Goal: Task Accomplishment & Management: Manage account settings

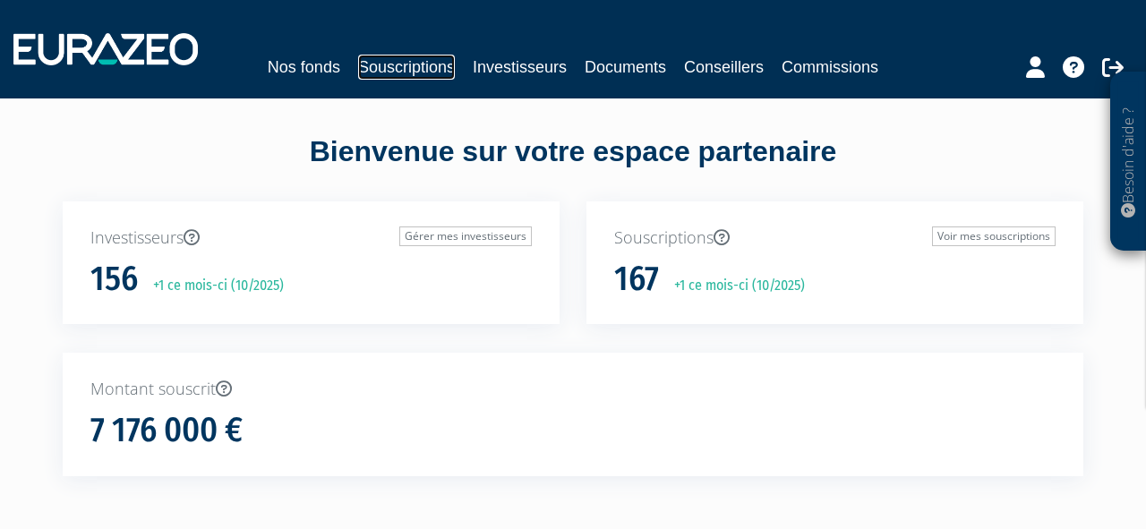
click at [415, 70] on link "Souscriptions" at bounding box center [406, 67] width 97 height 25
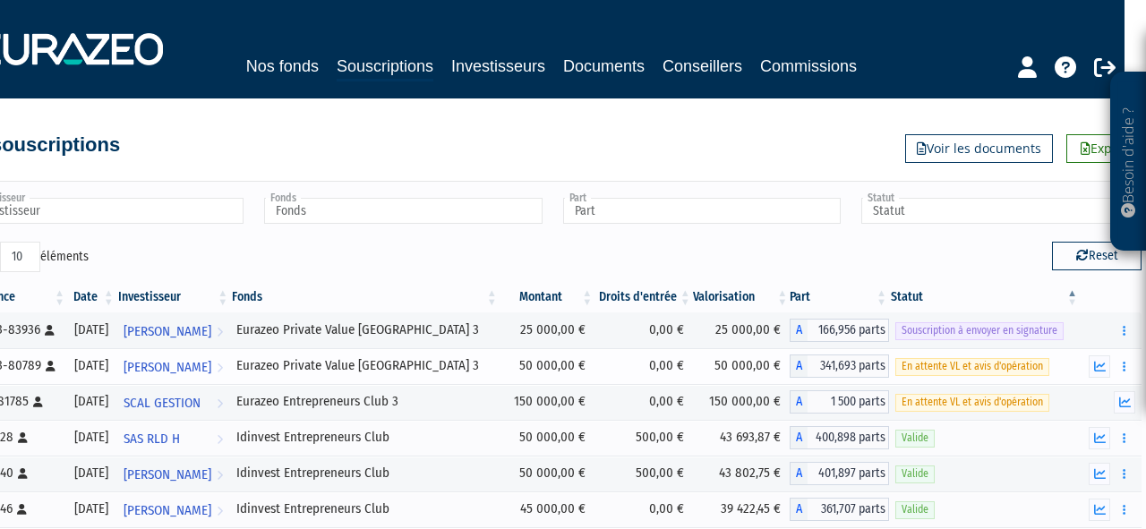
scroll to position [0, 31]
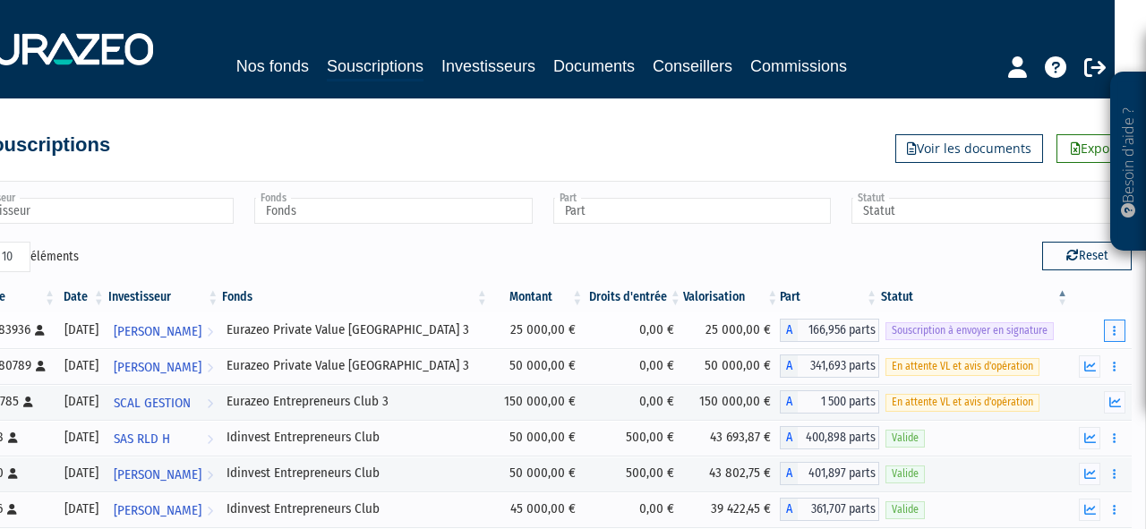
click at [1110, 331] on button "button" at bounding box center [1114, 331] width 21 height 22
click at [1084, 357] on link "Envoyer à signer" at bounding box center [1069, 363] width 102 height 30
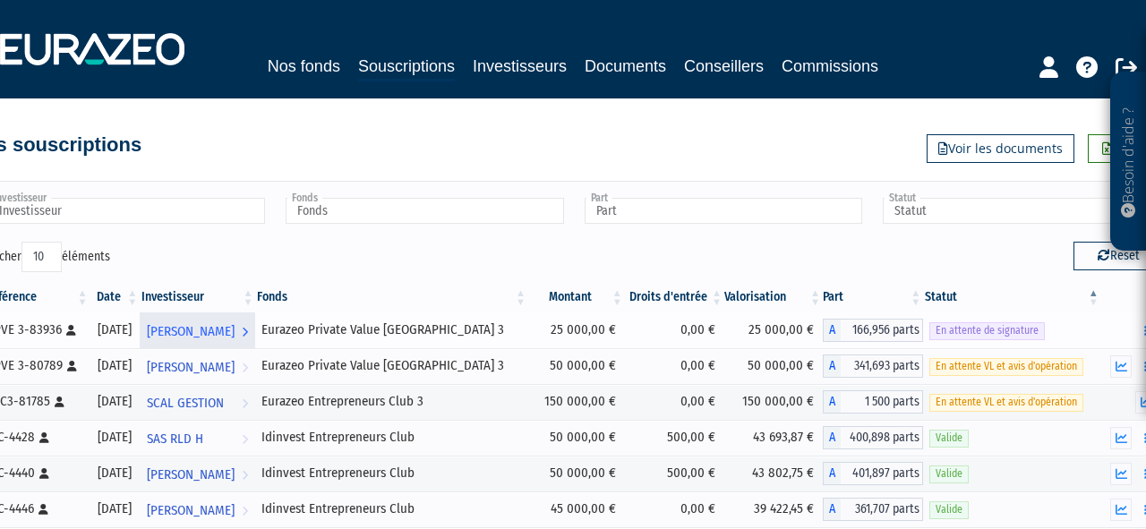
click at [235, 335] on span "[PERSON_NAME]" at bounding box center [191, 331] width 88 height 33
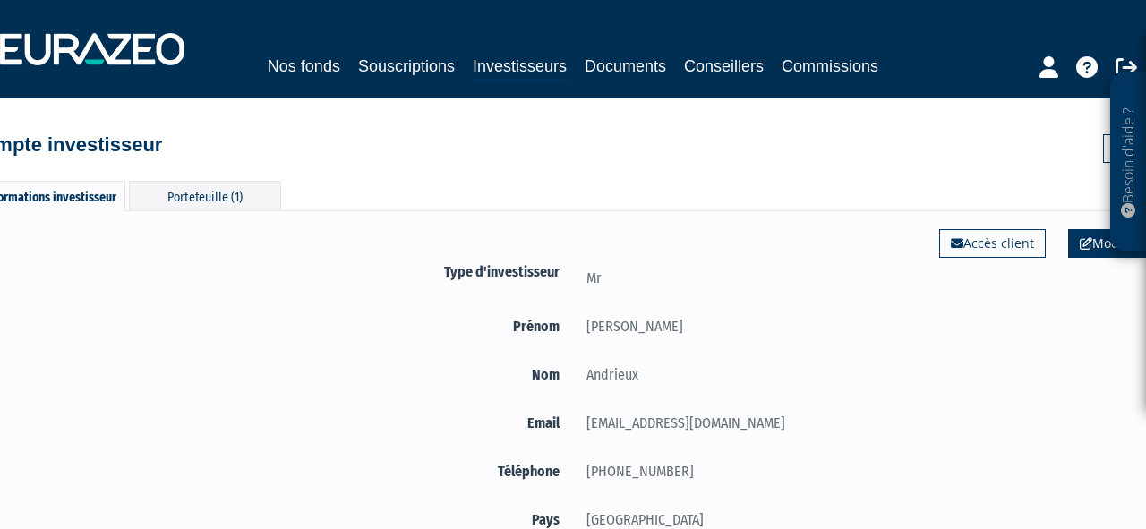
click at [1081, 253] on link "Modifier" at bounding box center [1112, 243] width 86 height 29
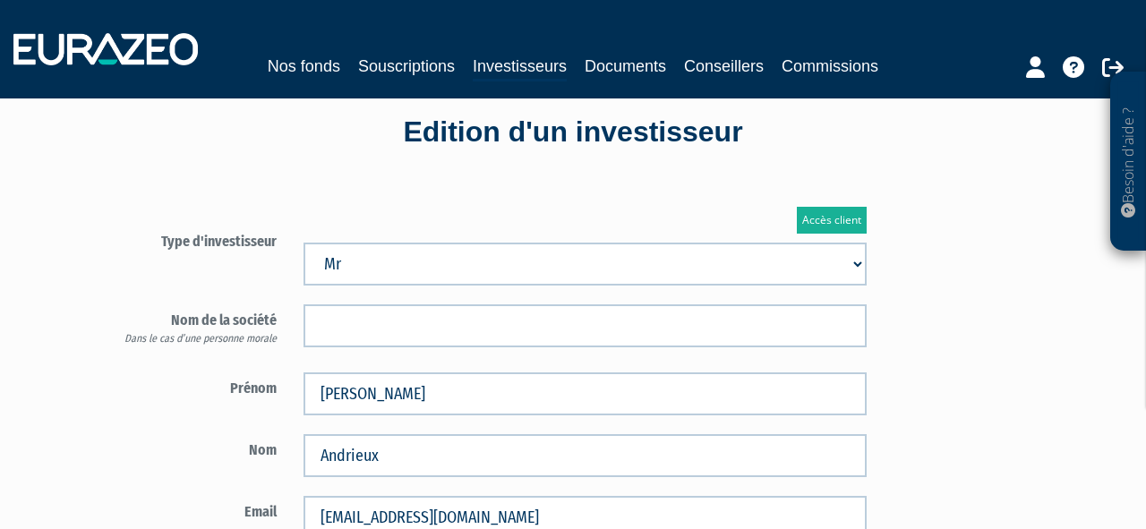
type input "6 37 26 97 85"
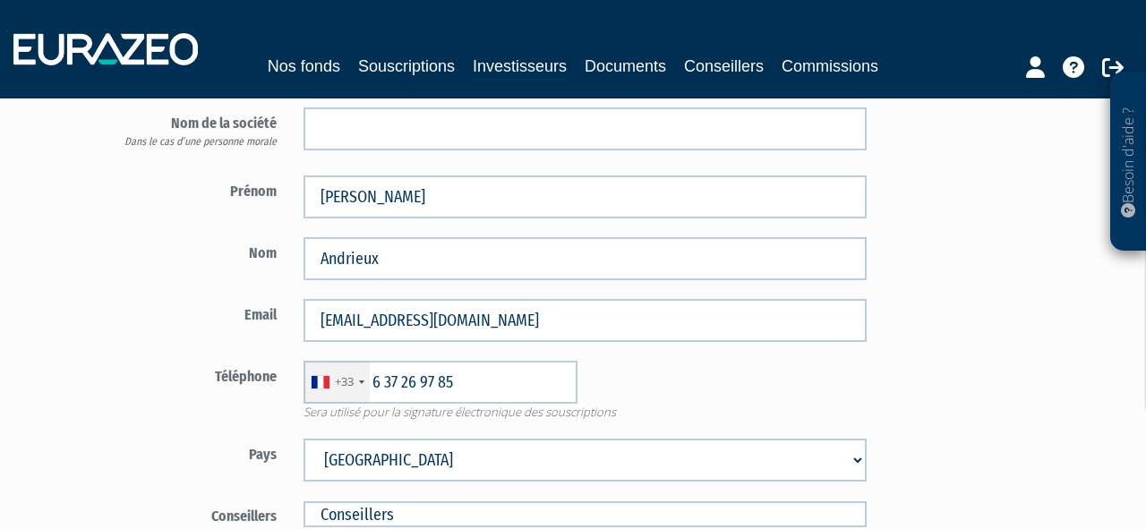
scroll to position [242, 0]
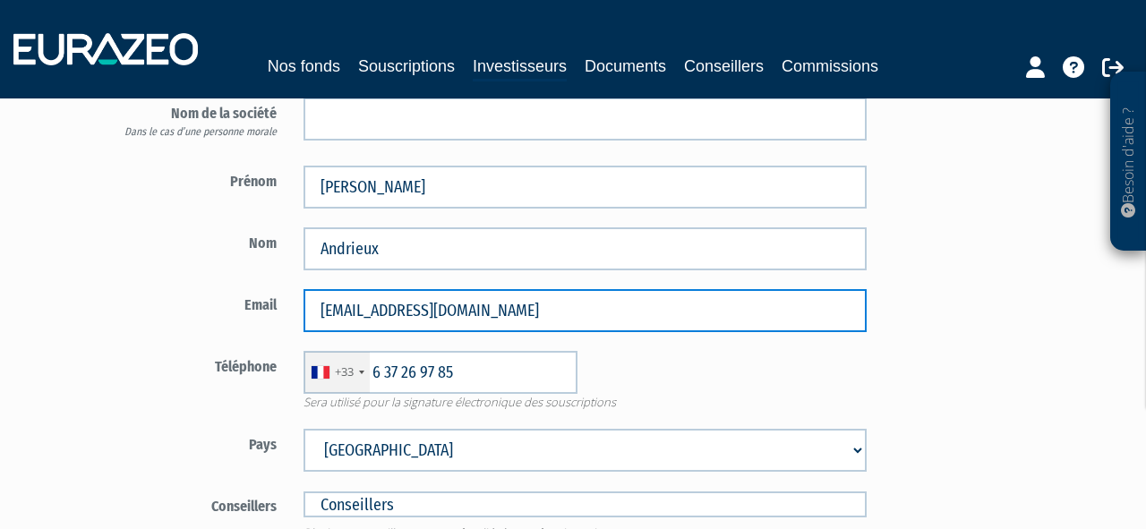
drag, startPoint x: 153, startPoint y: 312, endPoint x: 128, endPoint y: 312, distance: 25.1
click at [128, 312] on div "Email sebastien@cgs-france.com" at bounding box center [487, 310] width 786 height 43
type input "claire"
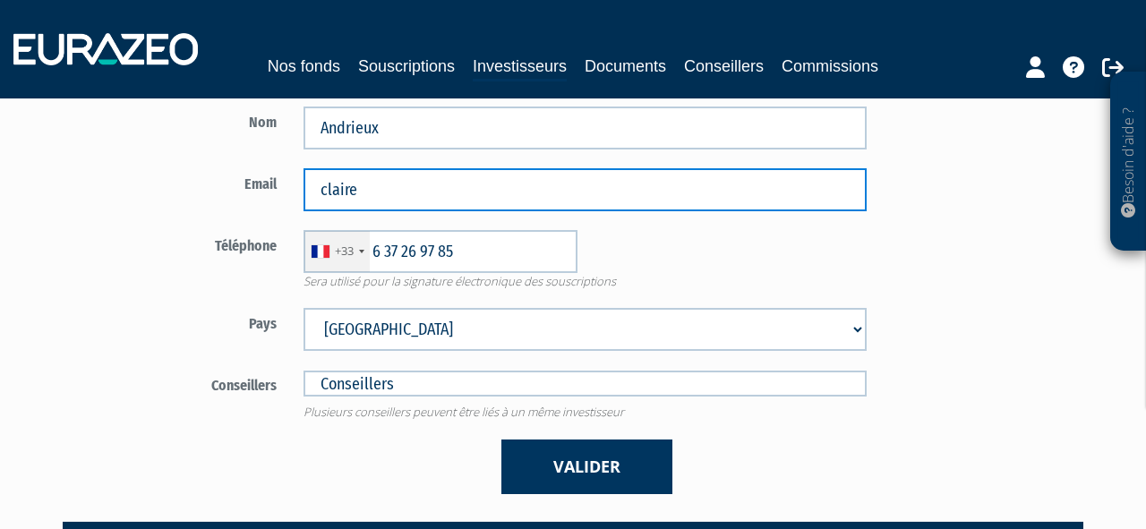
scroll to position [484, 0]
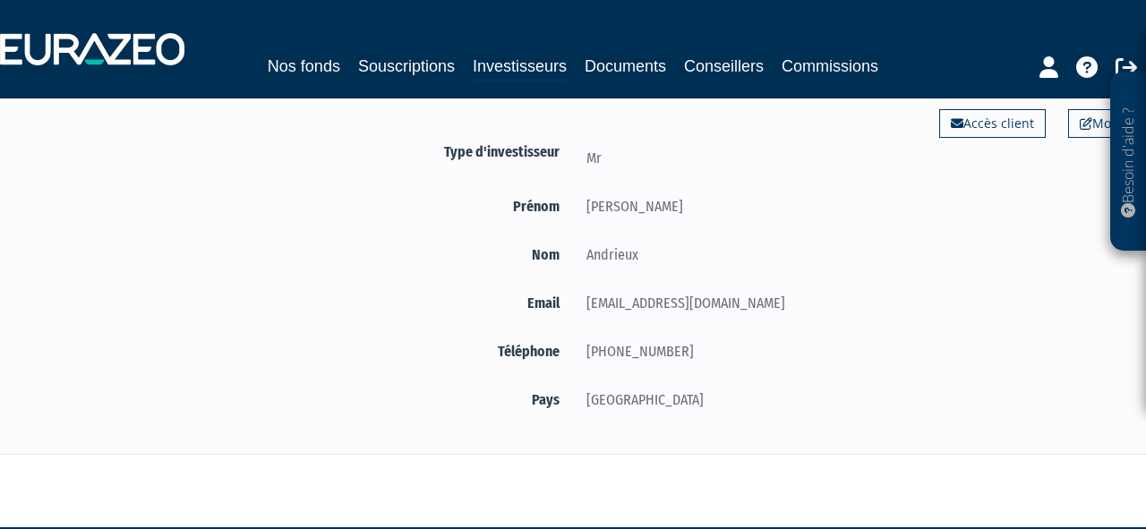
scroll to position [176, 0]
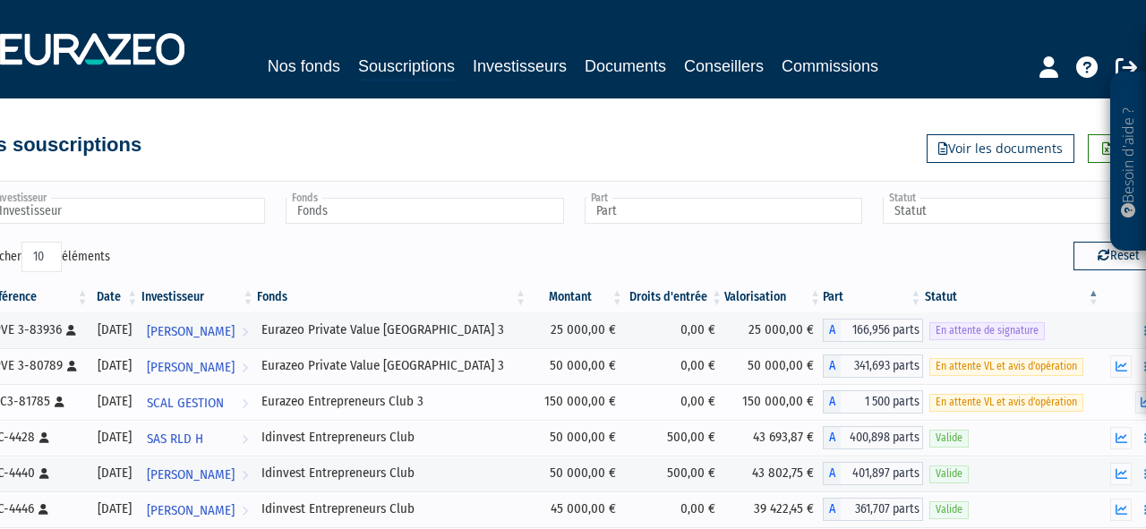
scroll to position [0, 31]
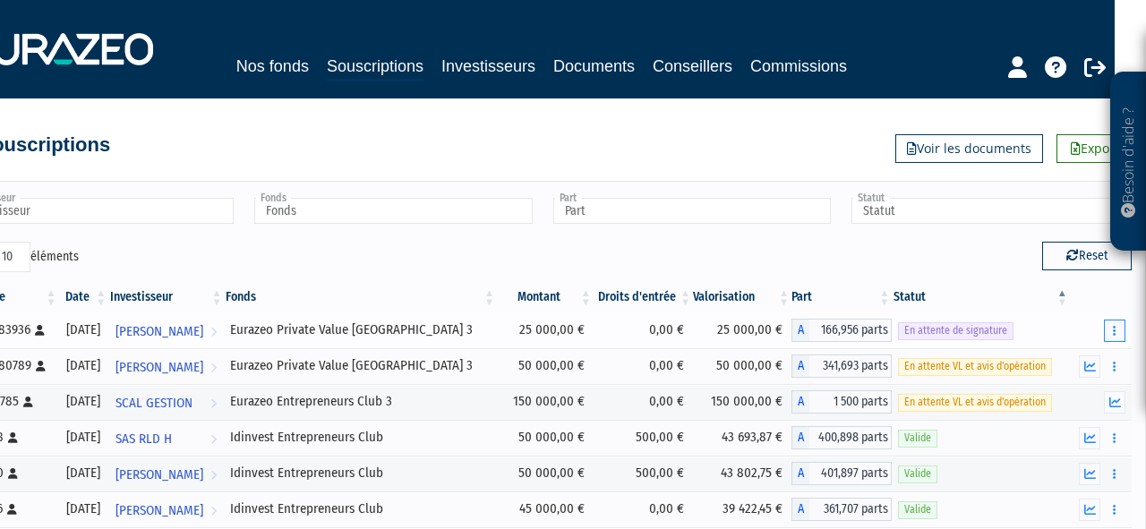
click at [1112, 329] on button "button" at bounding box center [1114, 331] width 21 height 22
click at [953, 324] on span "En attente de signature" at bounding box center [956, 330] width 116 height 17
click at [1119, 328] on button "button" at bounding box center [1114, 331] width 21 height 22
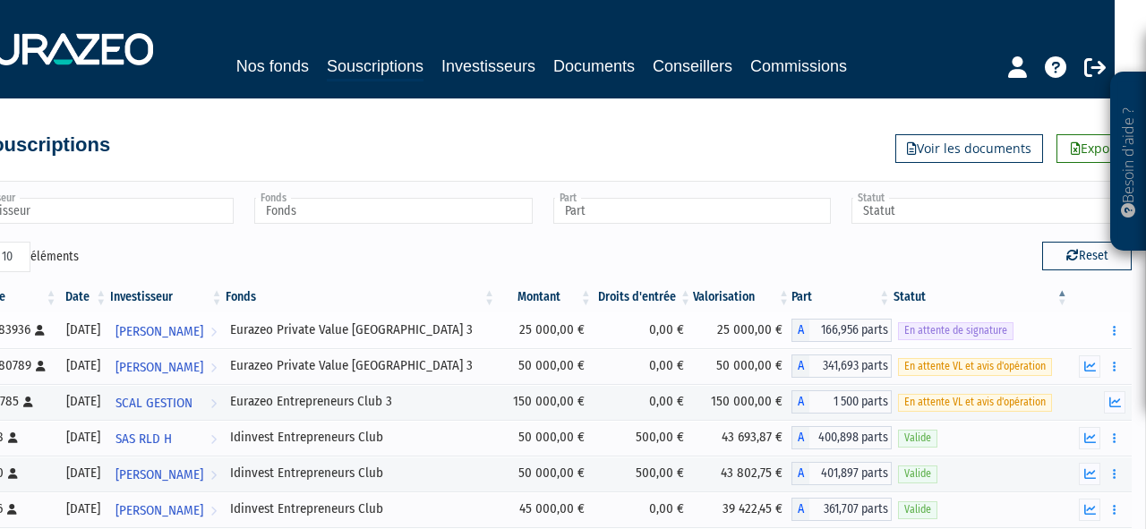
click at [978, 327] on span "En attente de signature" at bounding box center [956, 330] width 116 height 17
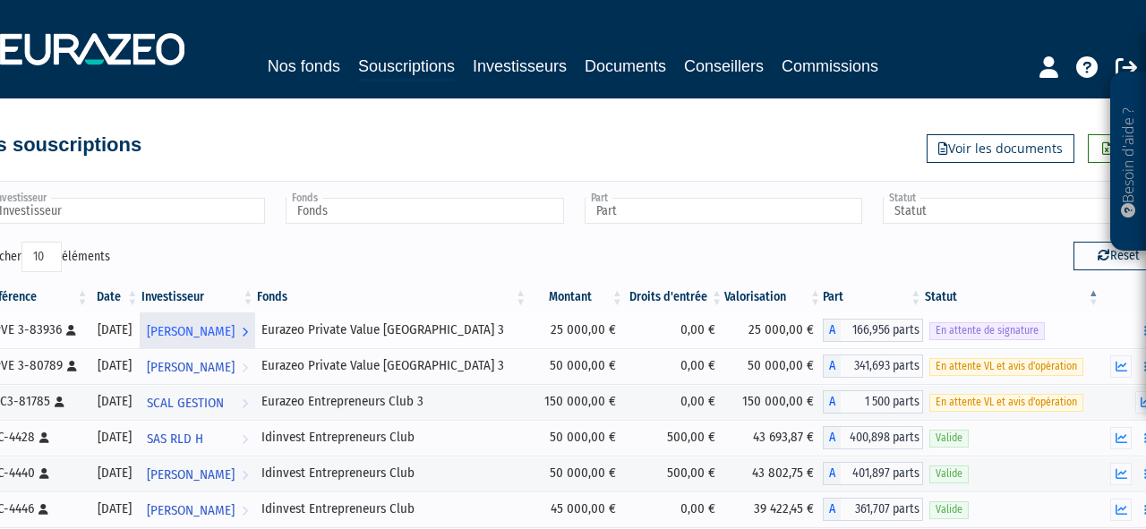
click at [235, 330] on span "[PERSON_NAME]" at bounding box center [191, 331] width 88 height 33
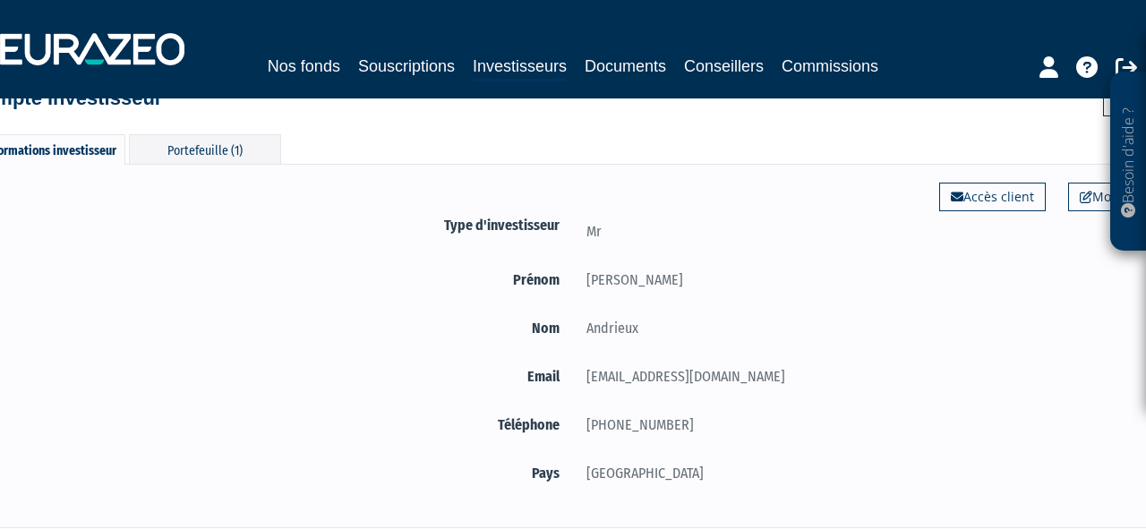
scroll to position [87, 0]
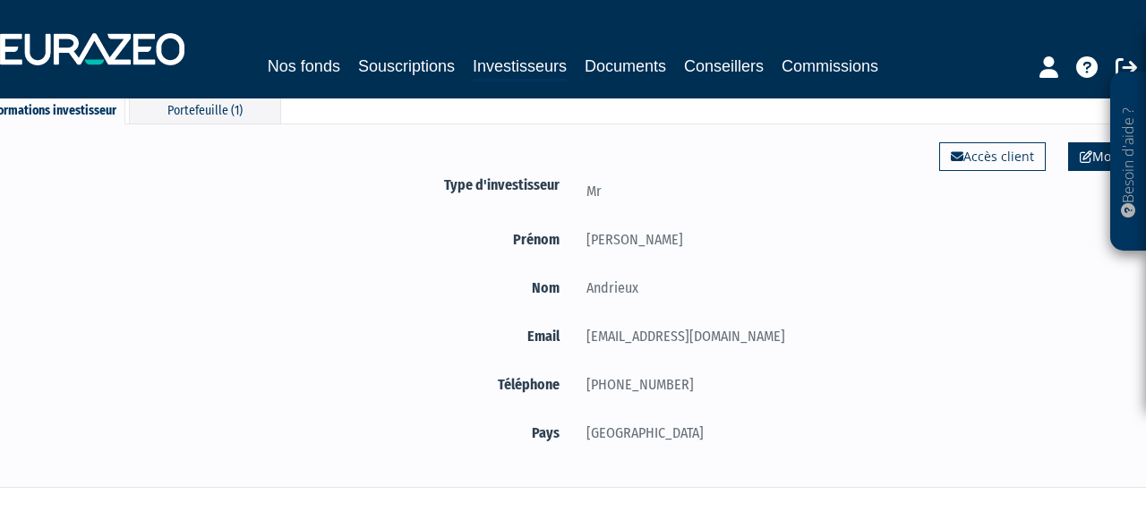
click at [1080, 162] on icon at bounding box center [1086, 156] width 13 height 13
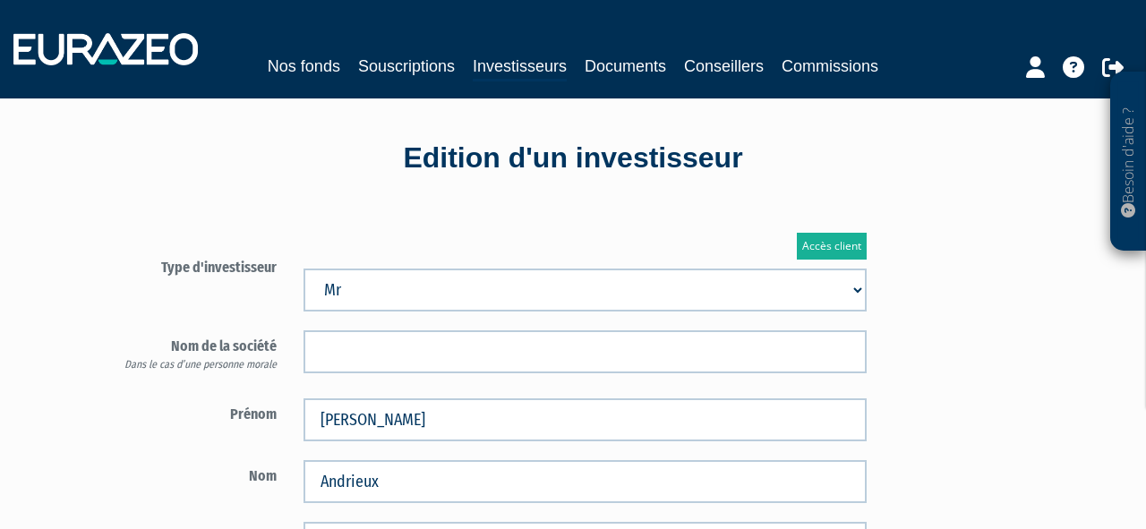
type input "6 37 26 97 85"
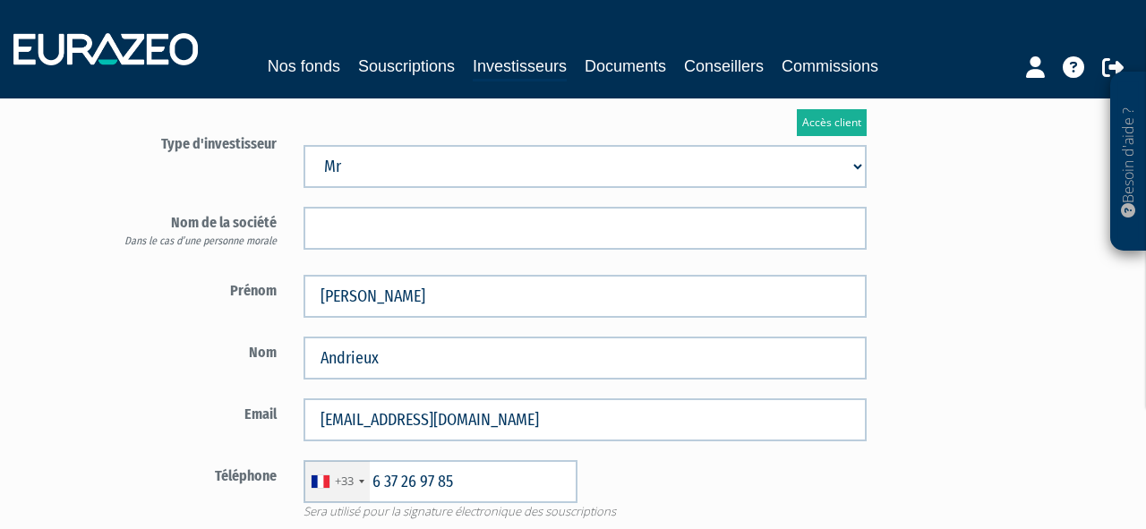
scroll to position [176, 0]
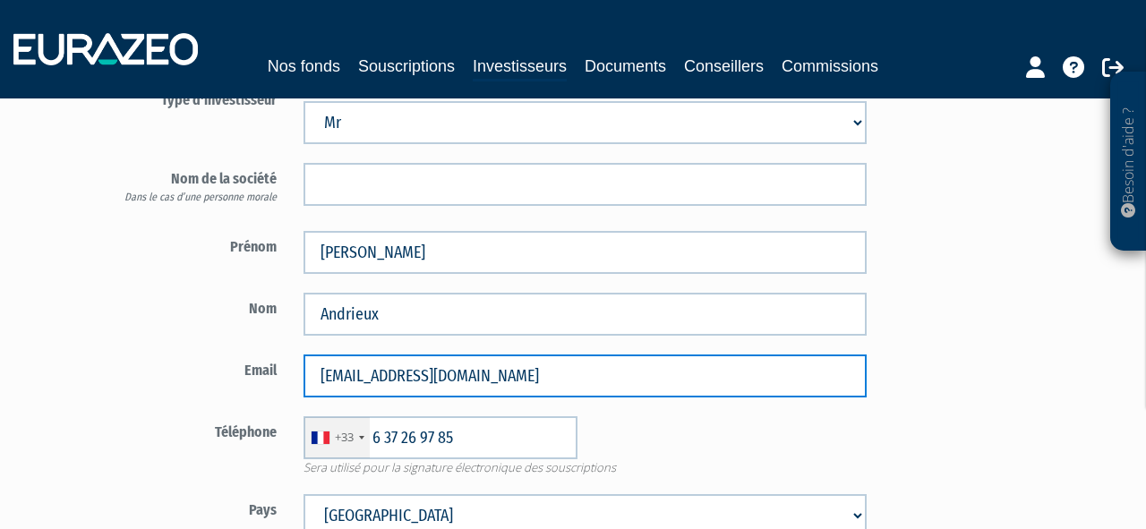
drag, startPoint x: 530, startPoint y: 382, endPoint x: 90, endPoint y: 356, distance: 440.5
click at [90, 356] on div "Accès client Type d'investisseur Mr Mme Société Dans le cas d’une personne mora…" at bounding box center [394, 373] width 690 height 669
drag, startPoint x: 414, startPoint y: 379, endPoint x: 236, endPoint y: 379, distance: 178.2
click at [236, 379] on div "Email claire" at bounding box center [487, 376] width 786 height 43
paste input ".andrieux@hotmail.fr"
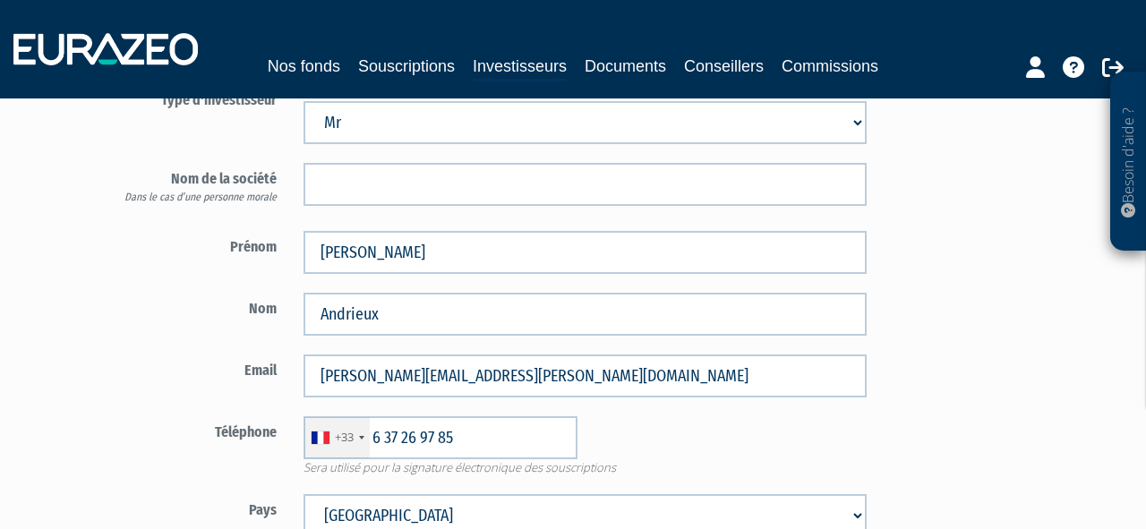
click at [974, 260] on div "Accès client Type d'investisseur Mr Mme Société" at bounding box center [618, 373] width 1048 height 669
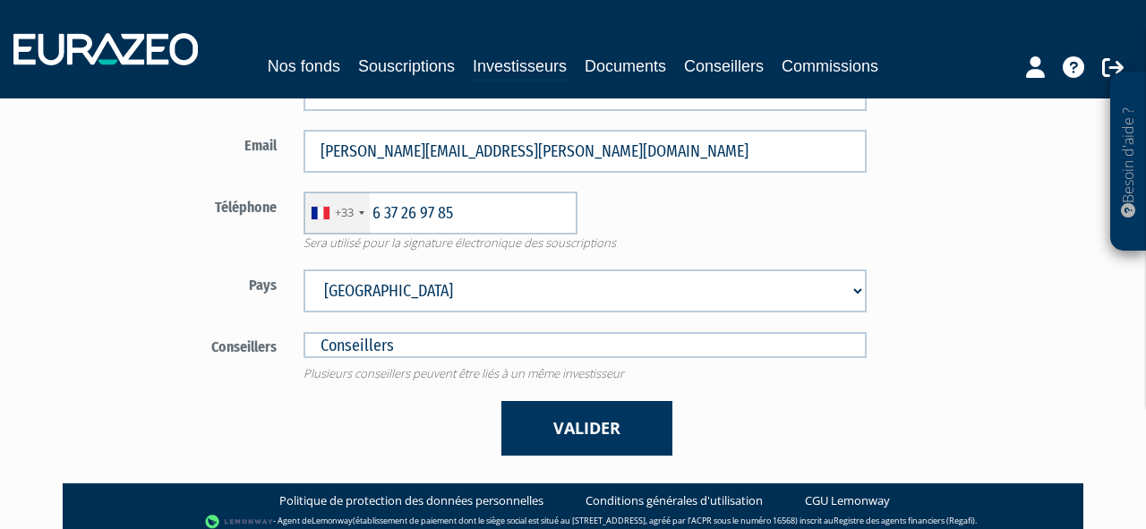
scroll to position [345, 0]
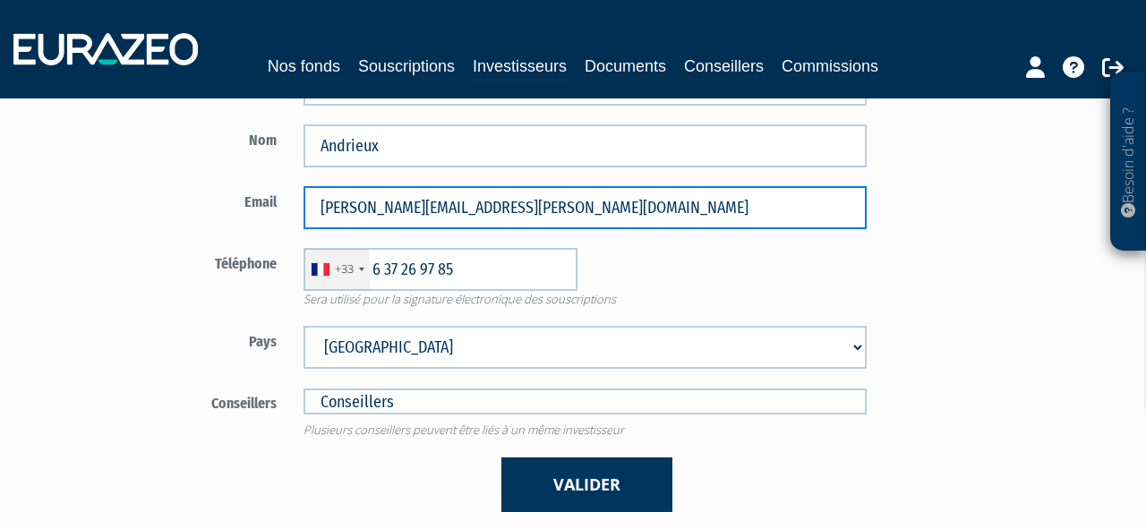
click at [362, 210] on input "claire.andrieux@hotmail.fr" at bounding box center [585, 207] width 562 height 43
drag, startPoint x: 516, startPoint y: 209, endPoint x: 191, endPoint y: 208, distance: 325.1
click at [191, 208] on div "Email claire_andrieux@hotmail.fr" at bounding box center [487, 207] width 786 height 43
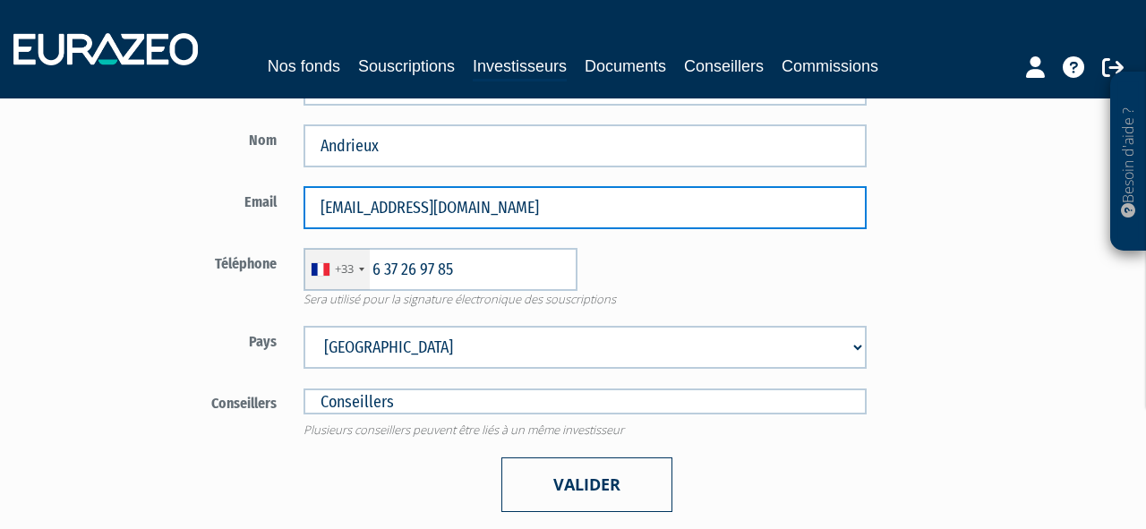
type input "claire_andrieux@hotmail.fr"
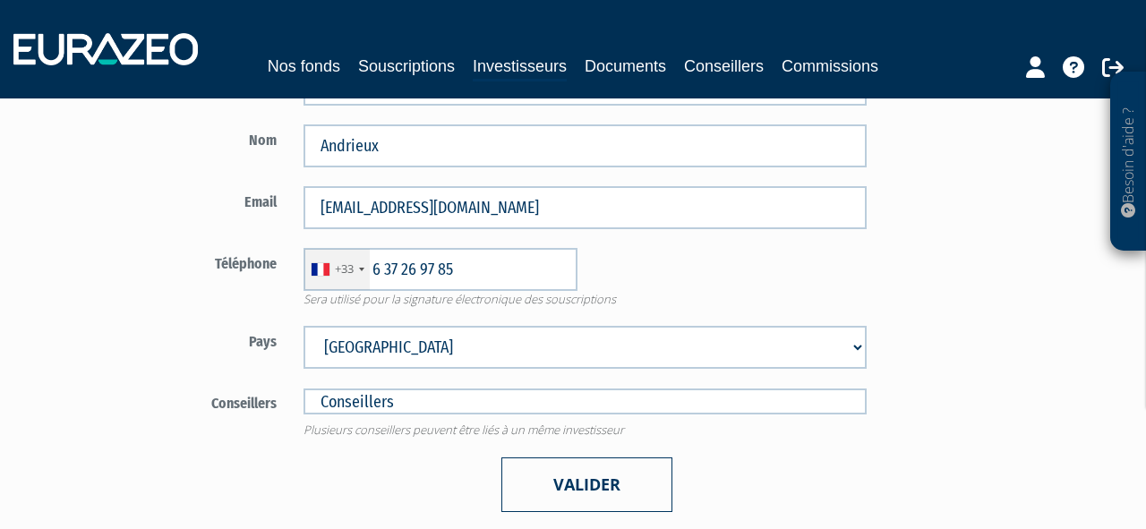
click at [554, 478] on button "Valider" at bounding box center [587, 485] width 171 height 55
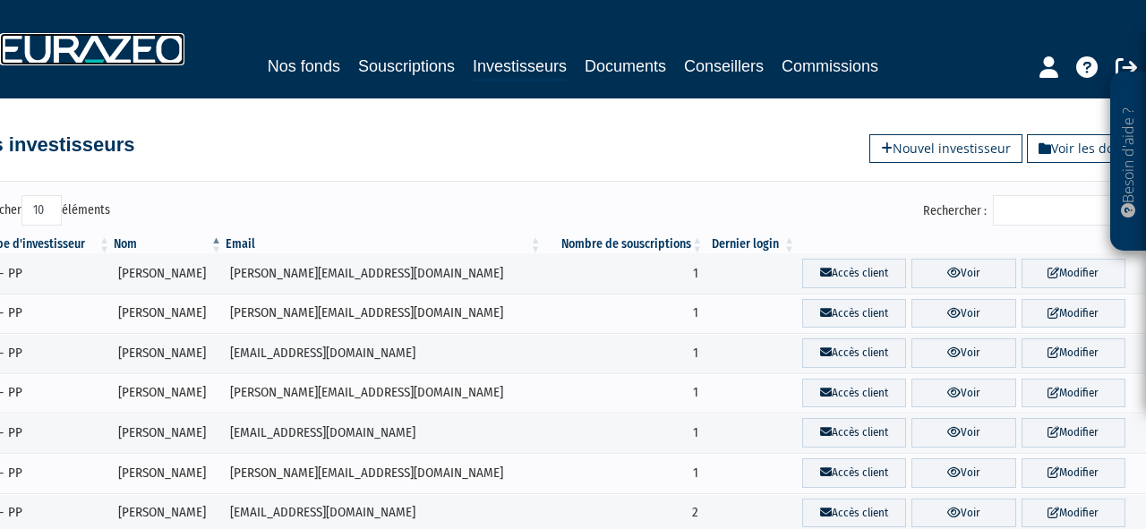
click at [142, 41] on img at bounding box center [92, 49] width 185 height 32
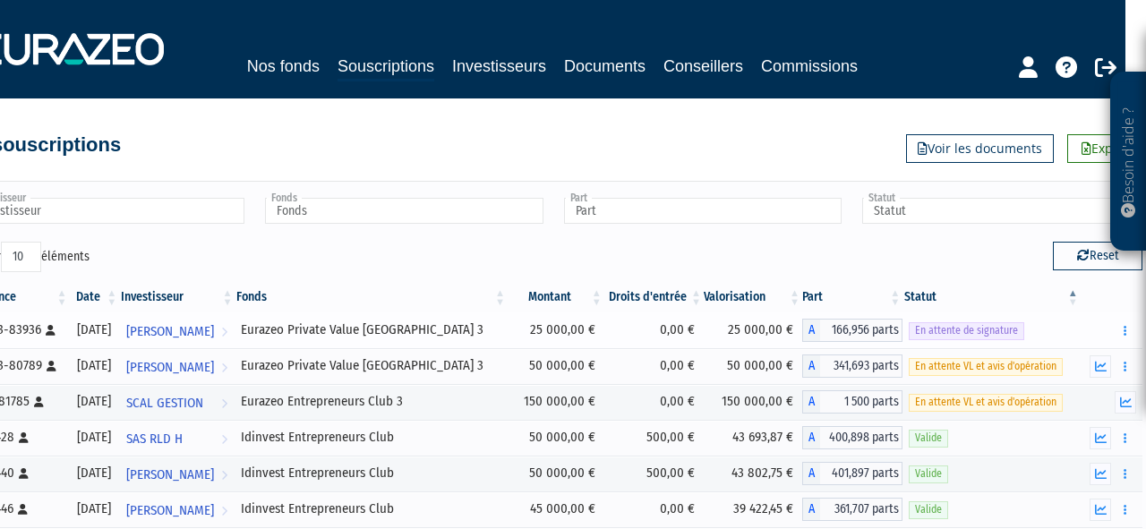
scroll to position [0, 25]
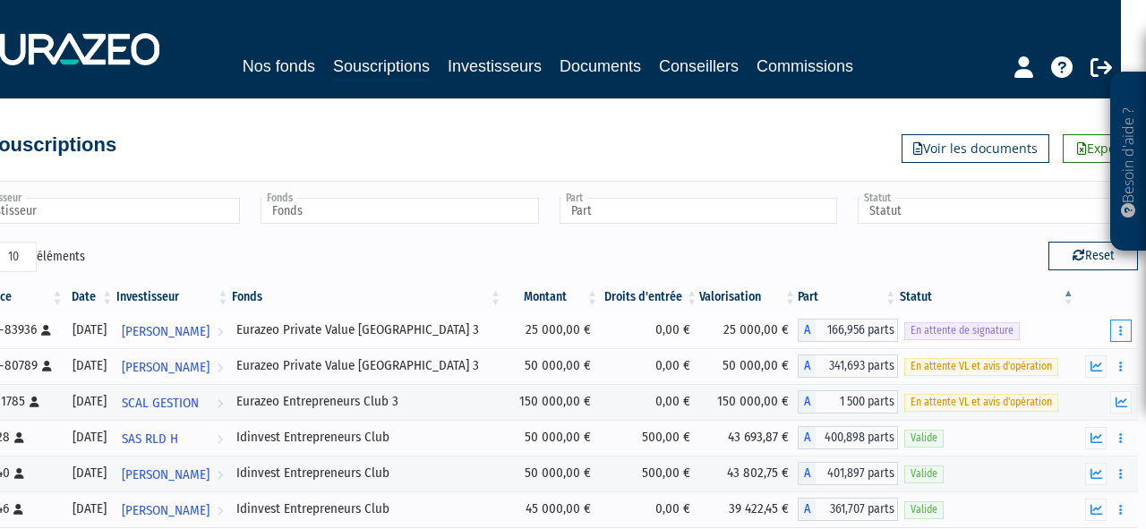
click at [1121, 330] on icon "button" at bounding box center [1121, 331] width 3 height 12
click at [1090, 354] on link "Renvoyer le mail" at bounding box center [1076, 363] width 101 height 30
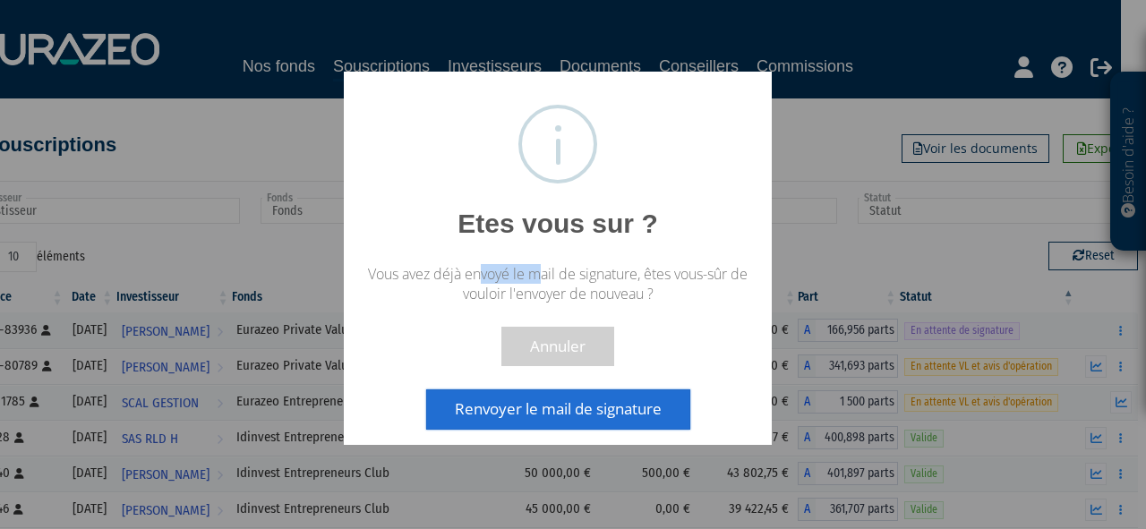
drag, startPoint x: 476, startPoint y: 272, endPoint x: 542, endPoint y: 272, distance: 66.3
click at [542, 272] on p "Vous avez déjà envoyé le mail de signature, êtes vous-sûr de vouloir l'envoyer …" at bounding box center [558, 283] width 398 height 39
click at [543, 272] on p "Vous avez déjà envoyé le mail de signature, êtes vous-sûr de vouloir l'envoyer …" at bounding box center [558, 283] width 398 height 39
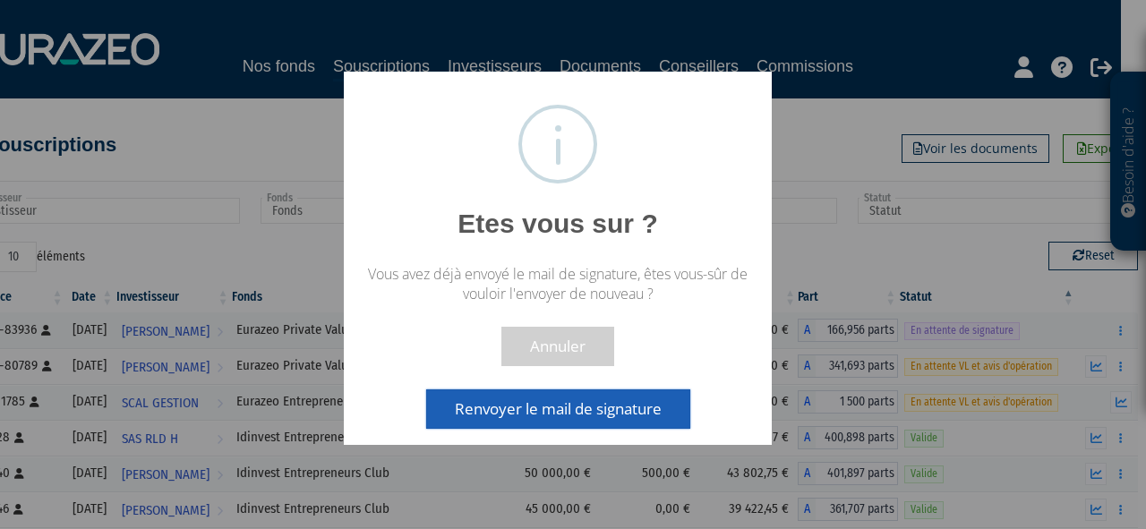
click at [562, 407] on button "Renvoyer le mail de signature" at bounding box center [558, 409] width 264 height 39
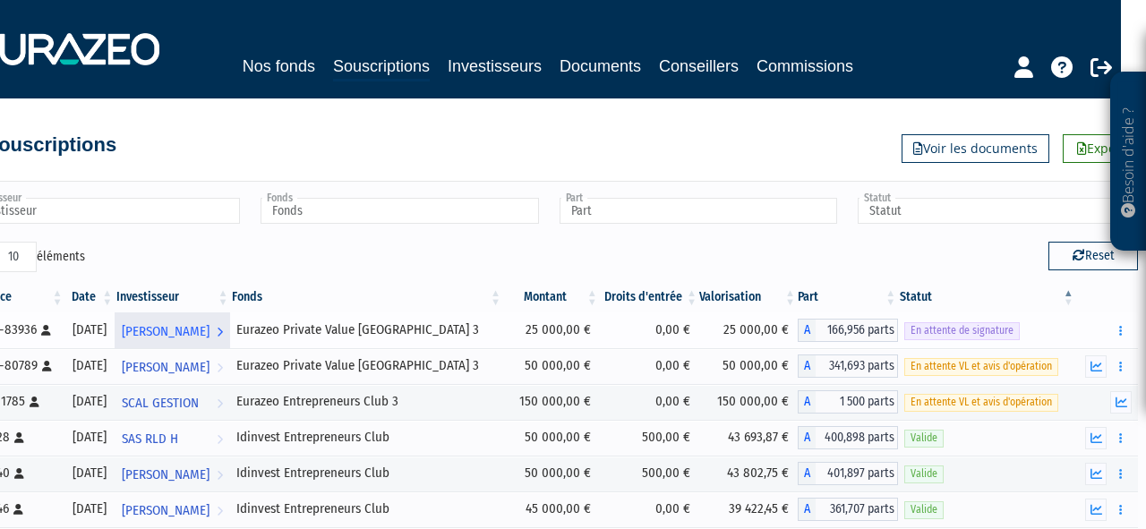
click at [202, 327] on span "[PERSON_NAME]" at bounding box center [166, 331] width 88 height 33
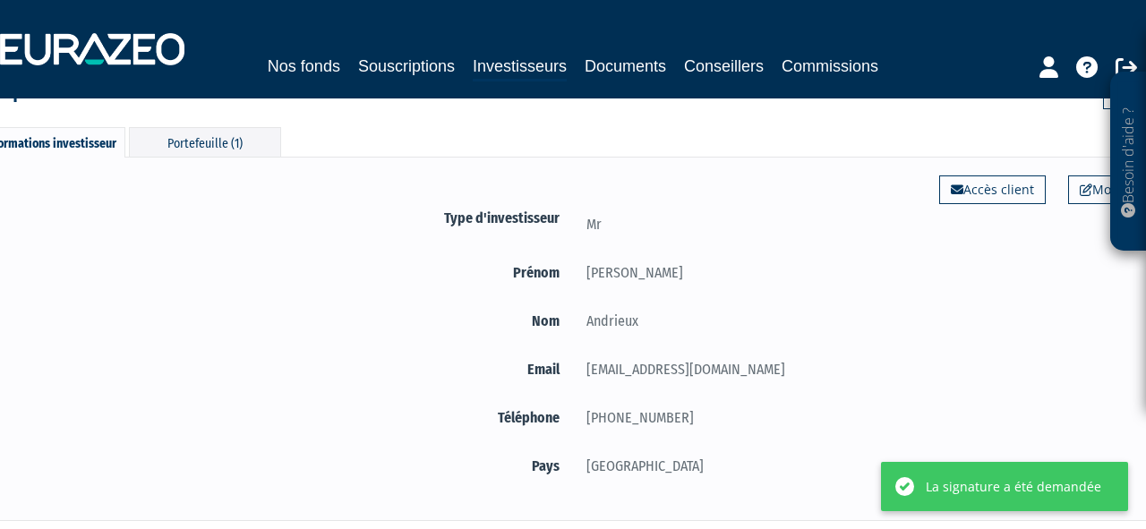
scroll to position [100, 0]
